Goal: Navigation & Orientation: Find specific page/section

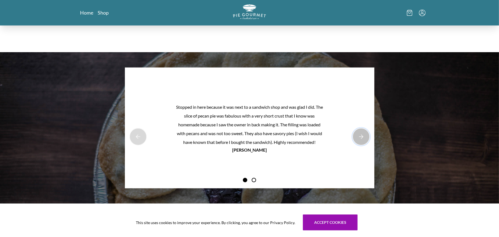
scroll to position [495, 0]
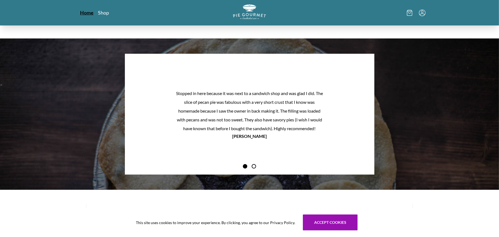
click at [87, 13] on link "Home" at bounding box center [86, 12] width 13 height 7
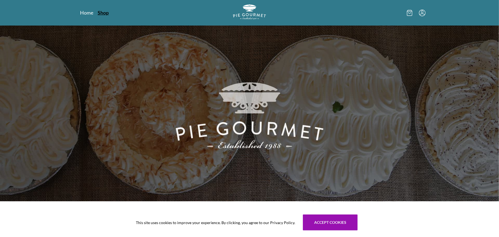
click at [107, 14] on link "Shop" at bounding box center [103, 12] width 11 height 7
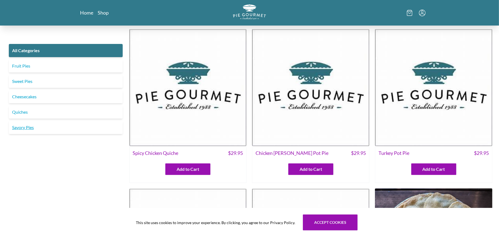
click at [39, 130] on link "Savory Pies" at bounding box center [66, 127] width 114 height 13
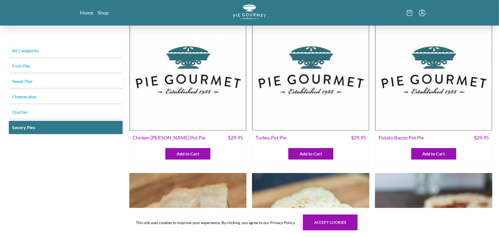
scroll to position [27, 0]
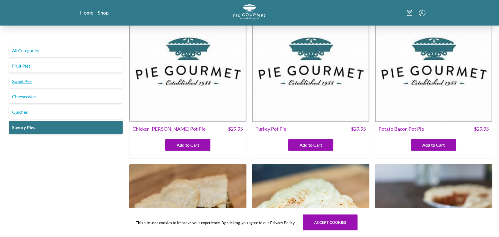
click at [27, 82] on link "Sweet Pies" at bounding box center [66, 81] width 114 height 13
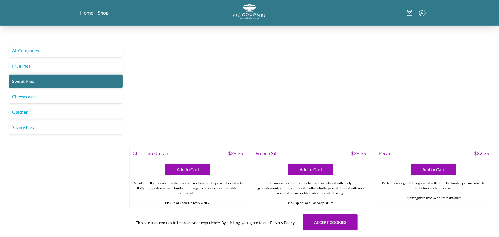
scroll to position [192, 0]
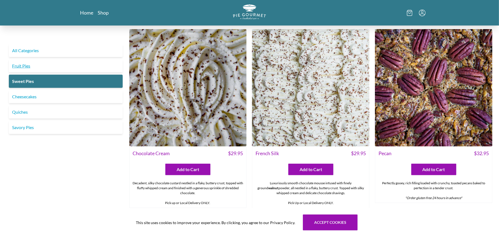
click at [39, 70] on link "Fruit Pies" at bounding box center [66, 65] width 114 height 13
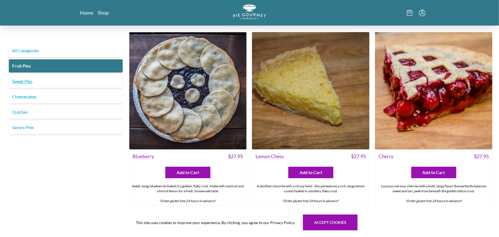
click at [45, 83] on link "Sweet Pies" at bounding box center [66, 81] width 114 height 13
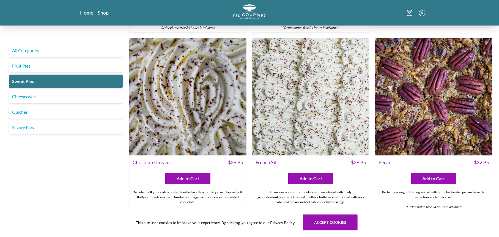
scroll to position [192, 0]
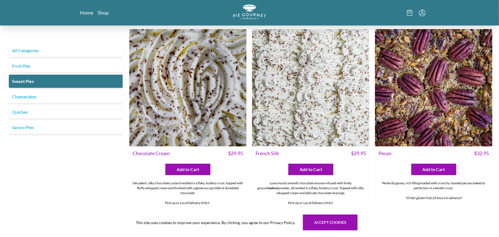
click at [64, 73] on div "All Categories Fruit Pies Sweet Pies Cheesecakes Quiches Savory Pies" at bounding box center [66, 89] width 118 height 90
click at [66, 70] on link "Fruit Pies" at bounding box center [66, 65] width 114 height 13
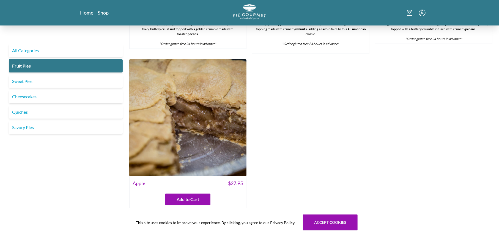
scroll to position [522, 0]
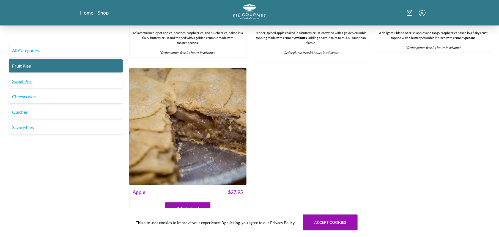
click at [23, 80] on link "Sweet Pies" at bounding box center [66, 81] width 114 height 13
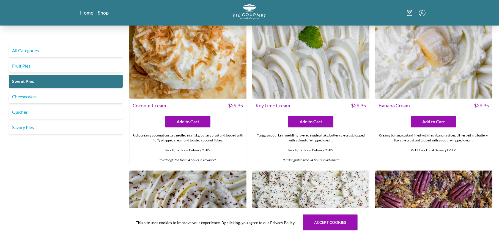
scroll to position [55, 0]
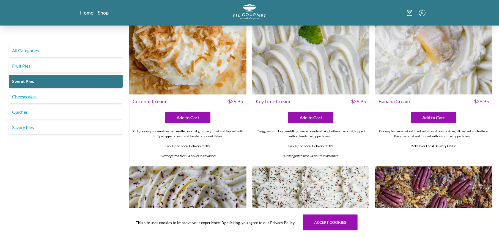
click at [51, 99] on link "Cheesecakes" at bounding box center [66, 96] width 114 height 13
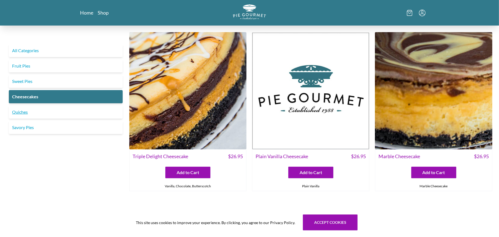
click at [30, 111] on link "Quiches" at bounding box center [66, 112] width 114 height 13
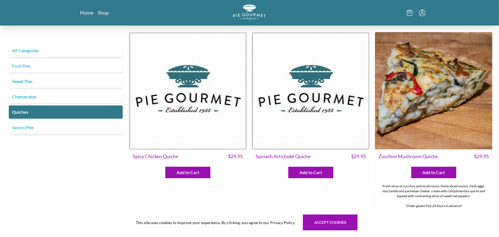
scroll to position [27, 0]
